Goal: Information Seeking & Learning: Learn about a topic

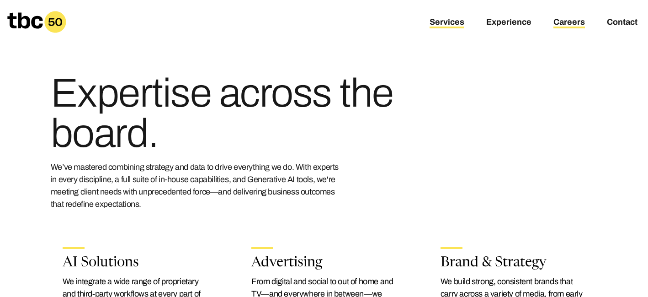
click at [576, 21] on link "Careers" at bounding box center [569, 22] width 32 height 11
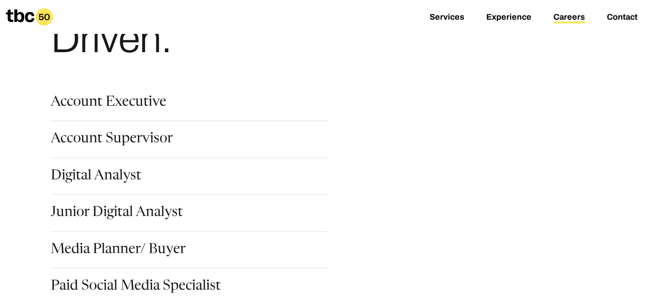
scroll to position [105, 0]
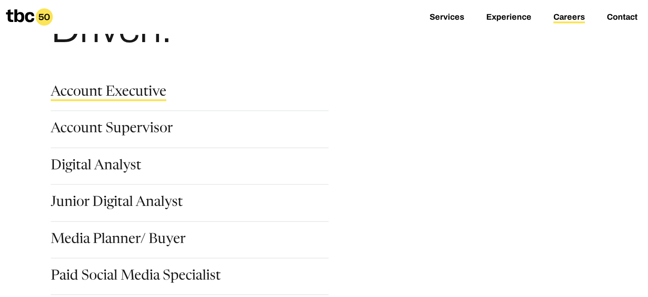
click at [141, 101] on link "Account Executive" at bounding box center [109, 93] width 116 height 16
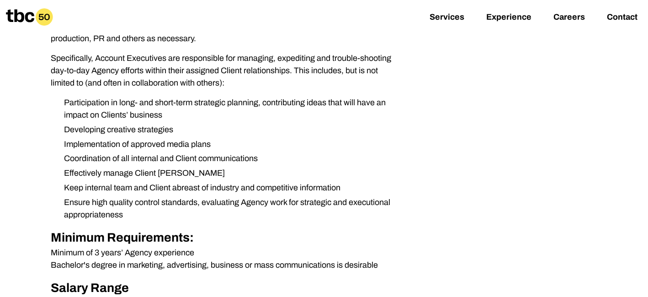
scroll to position [356, 0]
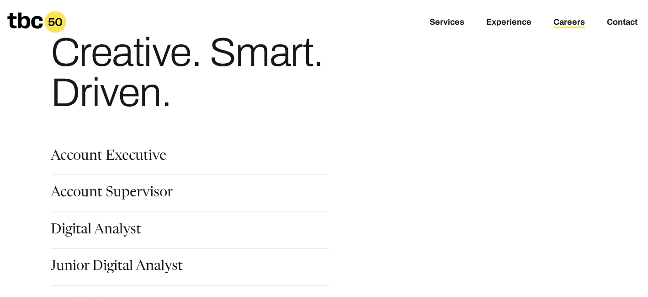
scroll to position [47, 0]
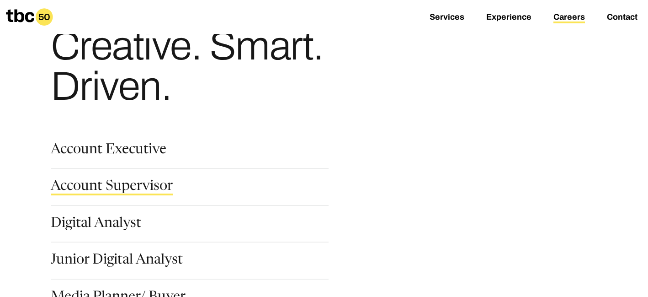
click at [127, 194] on link "Account Supervisor" at bounding box center [112, 188] width 122 height 16
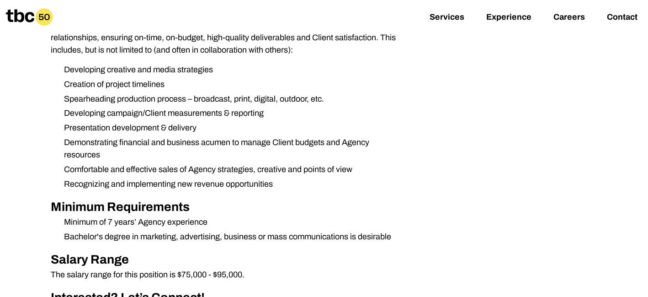
scroll to position [393, 0]
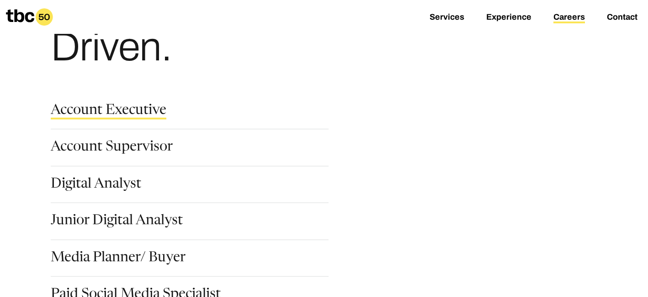
scroll to position [87, 0]
click at [109, 188] on link "Digital Analyst" at bounding box center [96, 185] width 90 height 16
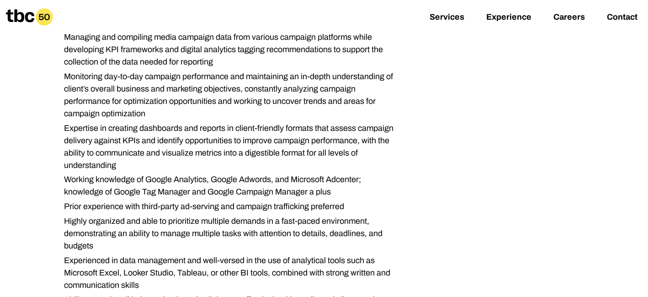
scroll to position [212, 0]
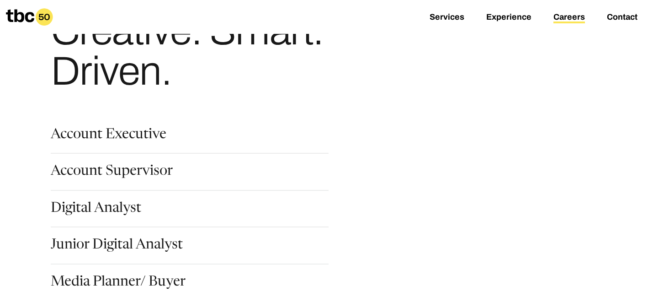
scroll to position [58, 0]
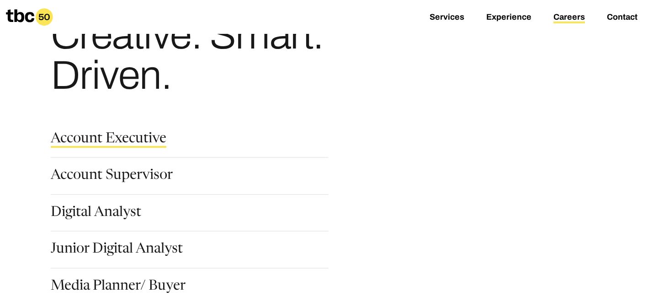
click at [116, 135] on link "Account Executive" at bounding box center [109, 140] width 116 height 16
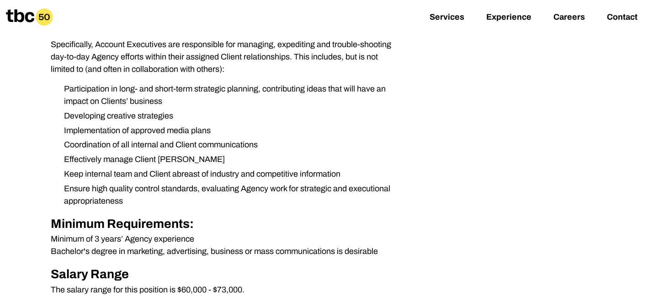
scroll to position [284, 0]
